Goal: Information Seeking & Learning: Learn about a topic

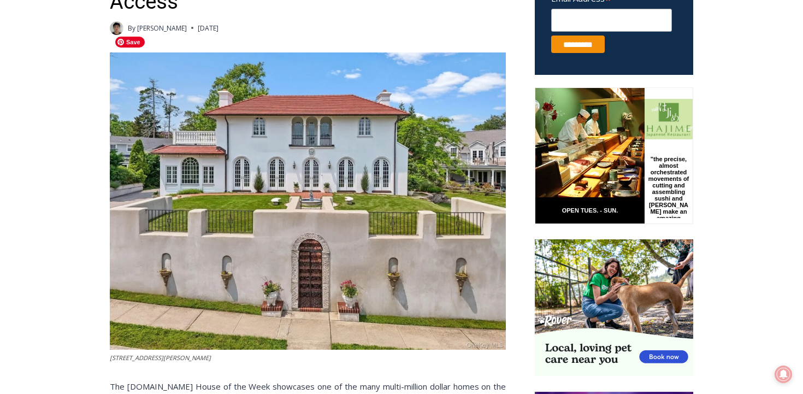
scroll to position [593, 0]
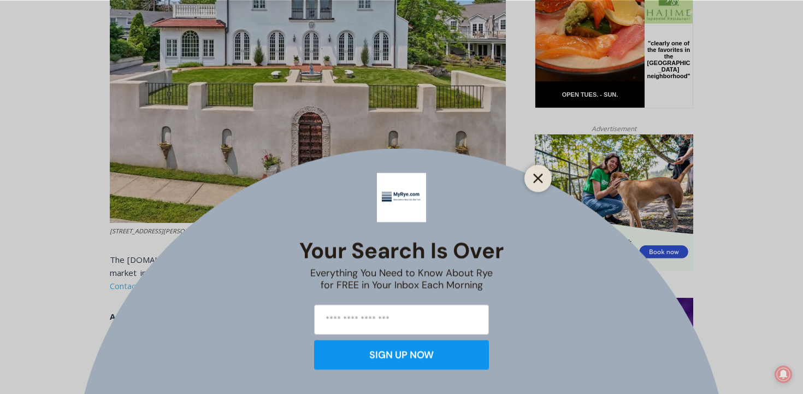
click at [536, 178] on icon "Close" at bounding box center [538, 178] width 10 height 10
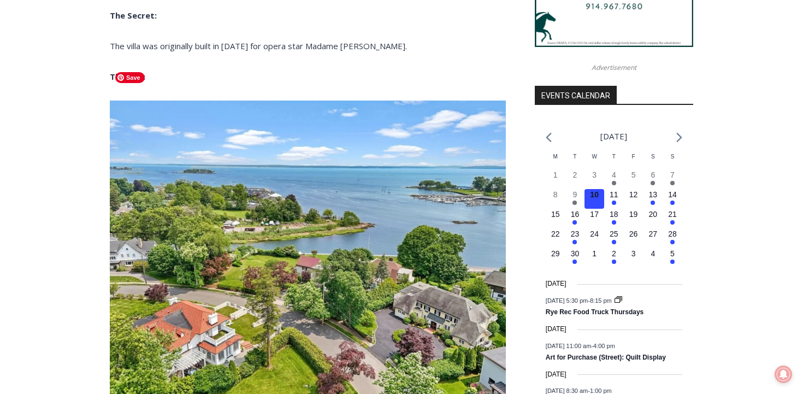
scroll to position [1135, 0]
click at [272, 293] on img at bounding box center [308, 248] width 396 height 297
click at [337, 259] on img at bounding box center [308, 248] width 396 height 297
click at [373, 226] on img at bounding box center [308, 248] width 396 height 297
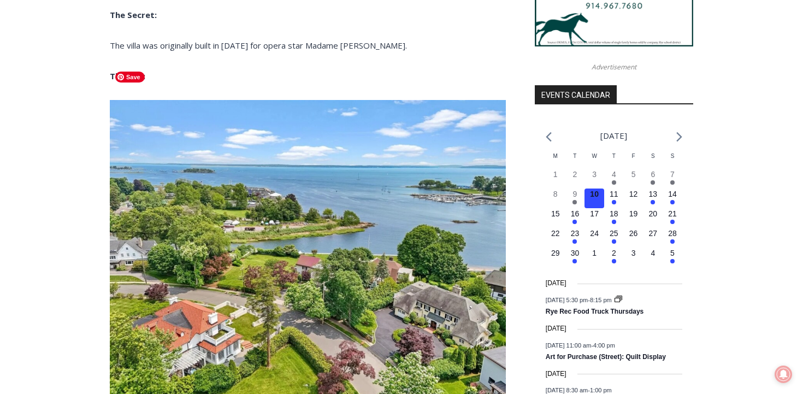
click at [373, 226] on img at bounding box center [308, 248] width 396 height 297
click at [297, 243] on img at bounding box center [308, 248] width 396 height 297
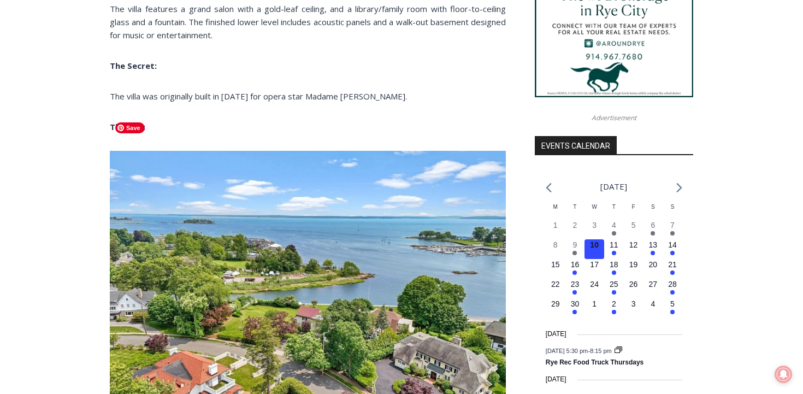
scroll to position [1085, 0]
click at [303, 215] on img at bounding box center [308, 298] width 396 height 297
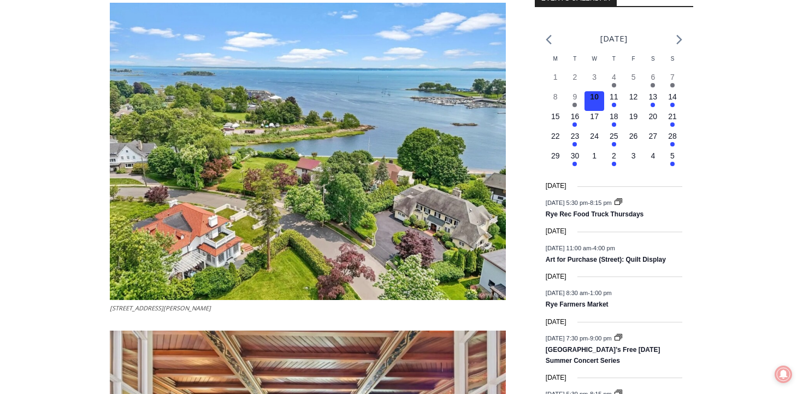
scroll to position [1233, 0]
click at [450, 212] on img at bounding box center [308, 150] width 396 height 297
